Goal: Task Accomplishment & Management: Manage account settings

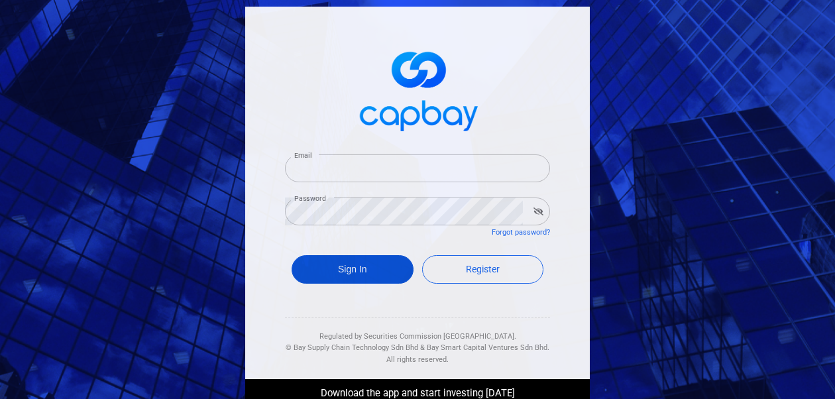
type input "[EMAIL_ADDRESS][DOMAIN_NAME]"
click at [348, 267] on button "Sign In" at bounding box center [352, 269] width 122 height 28
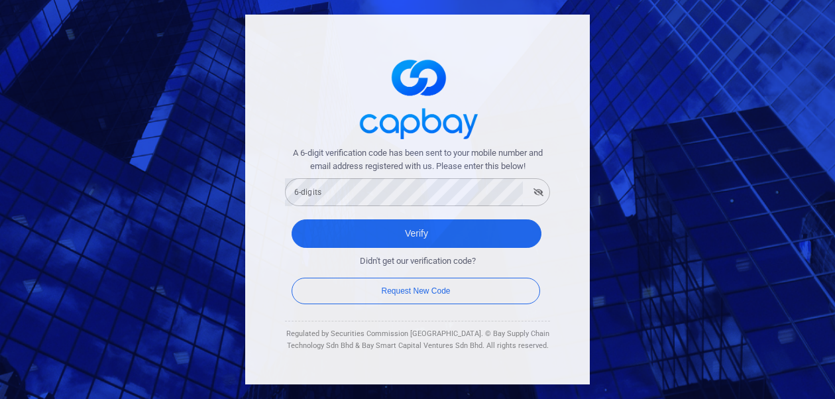
click at [298, 186] on div "6-digits 6-digits" at bounding box center [417, 191] width 265 height 30
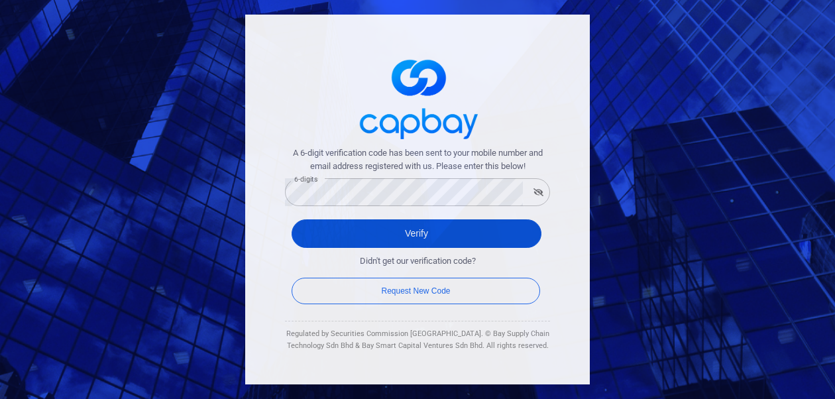
click at [329, 242] on button "Verify" at bounding box center [416, 233] width 250 height 28
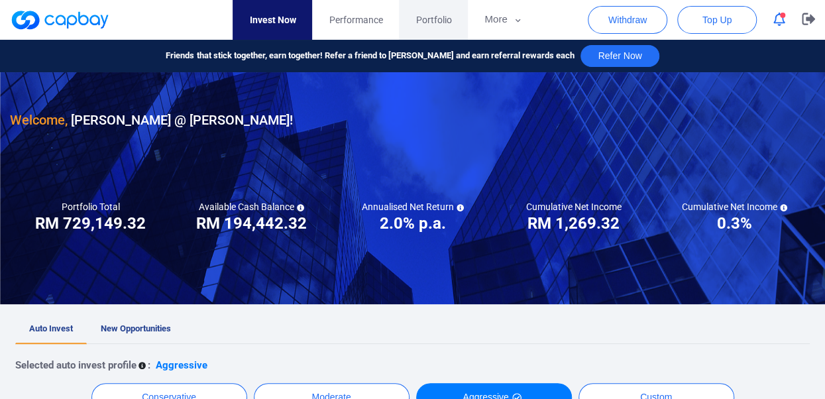
click at [436, 14] on span "Portfolio" at bounding box center [433, 20] width 36 height 15
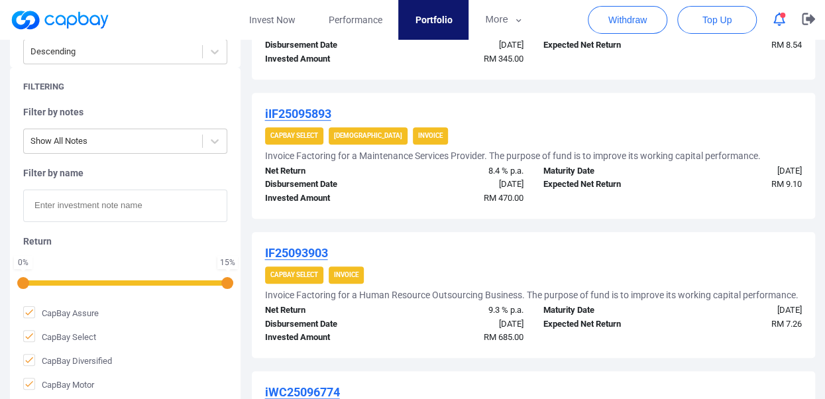
scroll to position [397, 0]
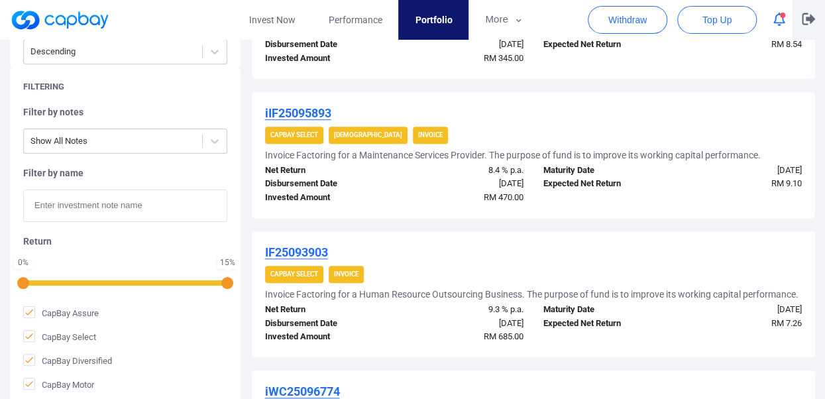
click at [808, 22] on icon "button" at bounding box center [807, 19] width 13 height 13
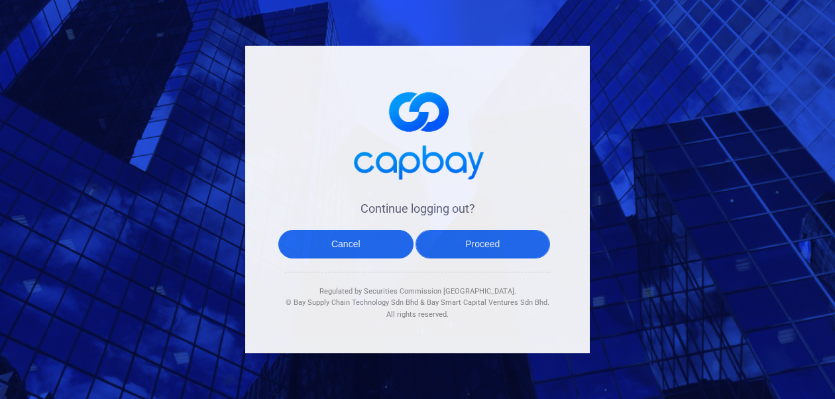
click at [464, 246] on button "Proceed" at bounding box center [482, 244] width 135 height 28
